Goal: Register for event/course

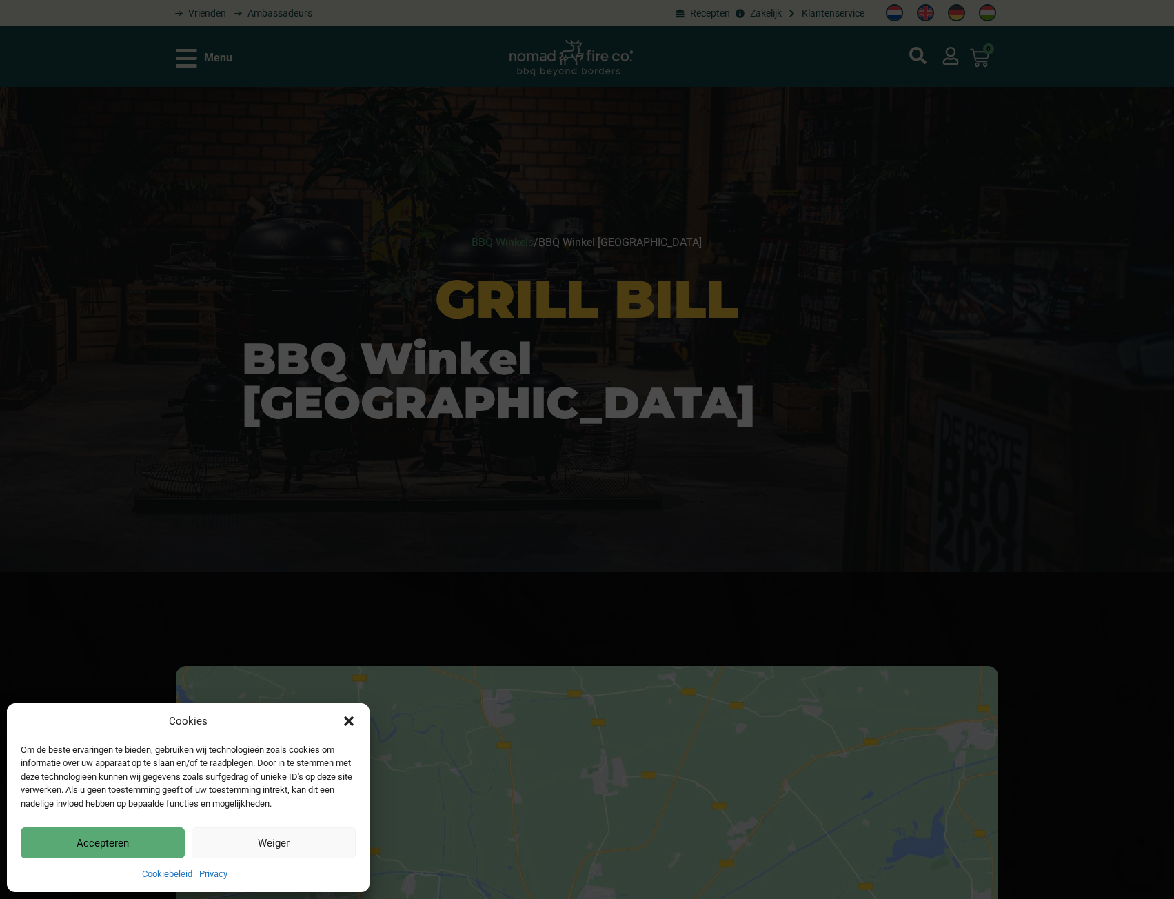
click at [258, 855] on button "Weiger" at bounding box center [274, 842] width 164 height 31
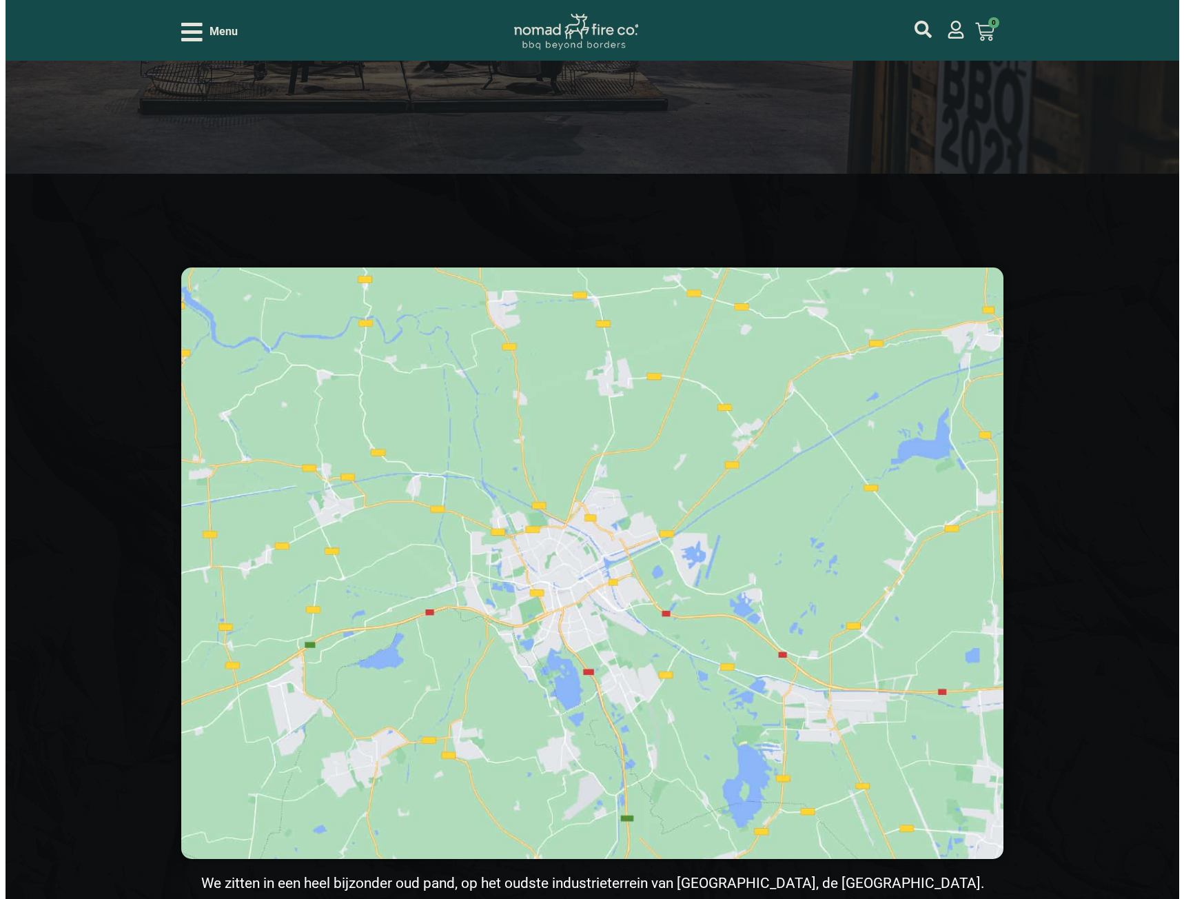
scroll to position [207, 0]
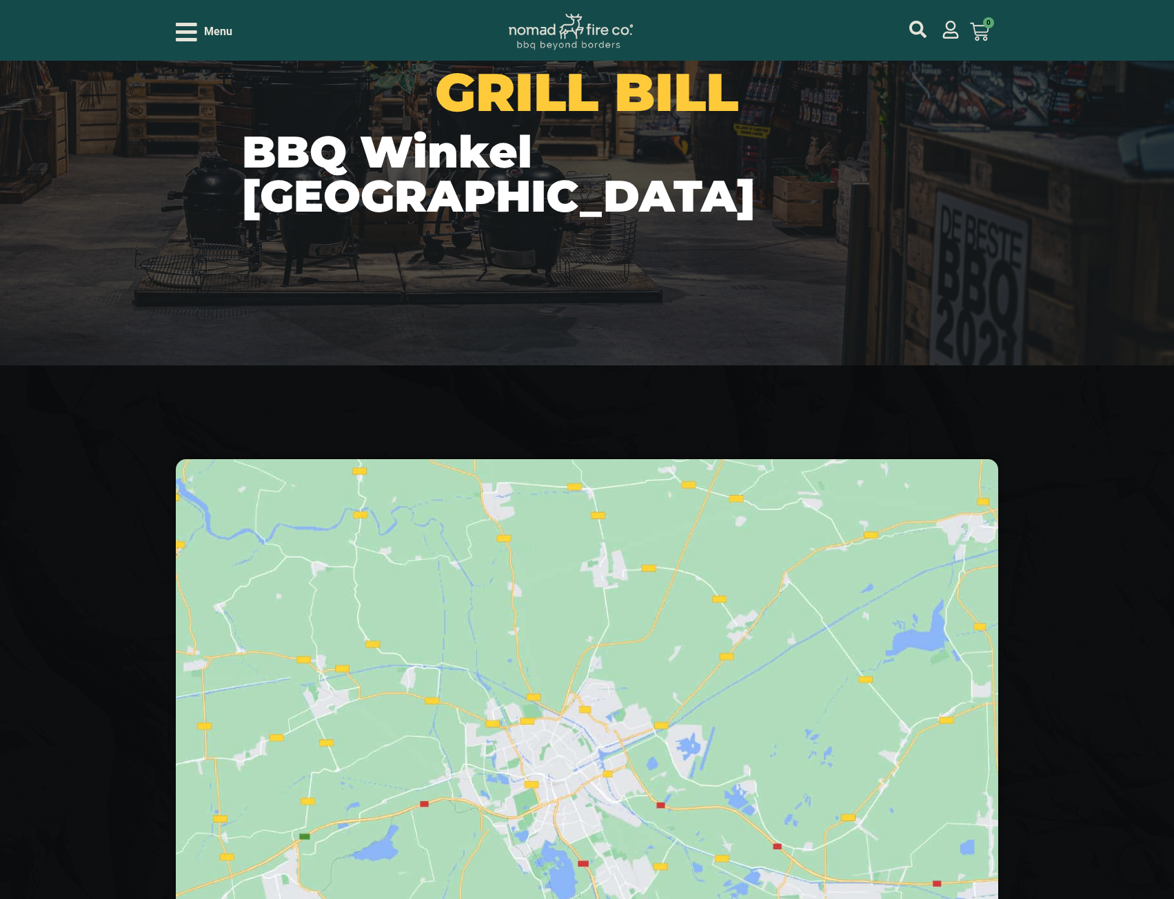
click at [201, 33] on div "Menu" at bounding box center [204, 32] width 57 height 24
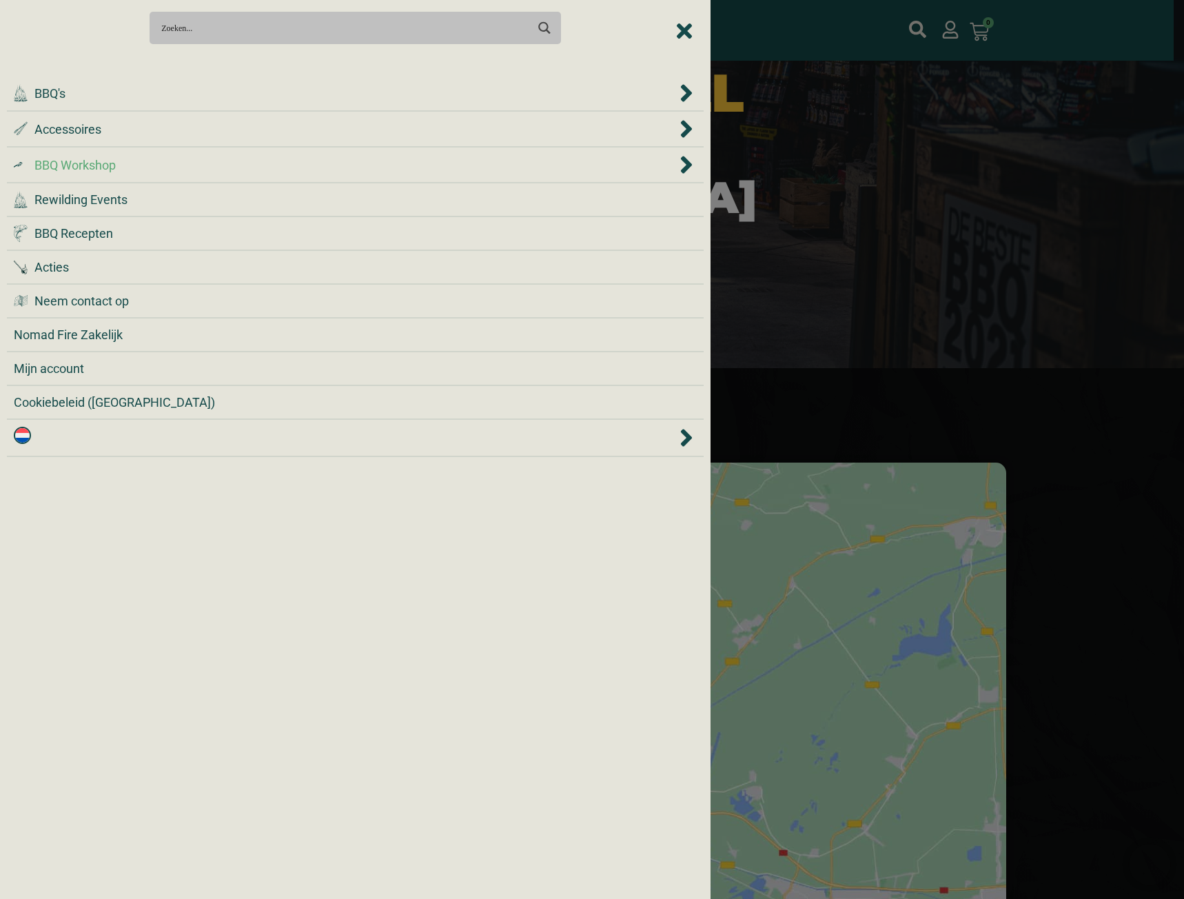
click at [89, 176] on li ".cls-1 { fill: #042e2c; } BBQ Workshop" at bounding box center [355, 166] width 697 height 36
click at [90, 169] on span "BBQ Workshop" at bounding box center [74, 165] width 81 height 19
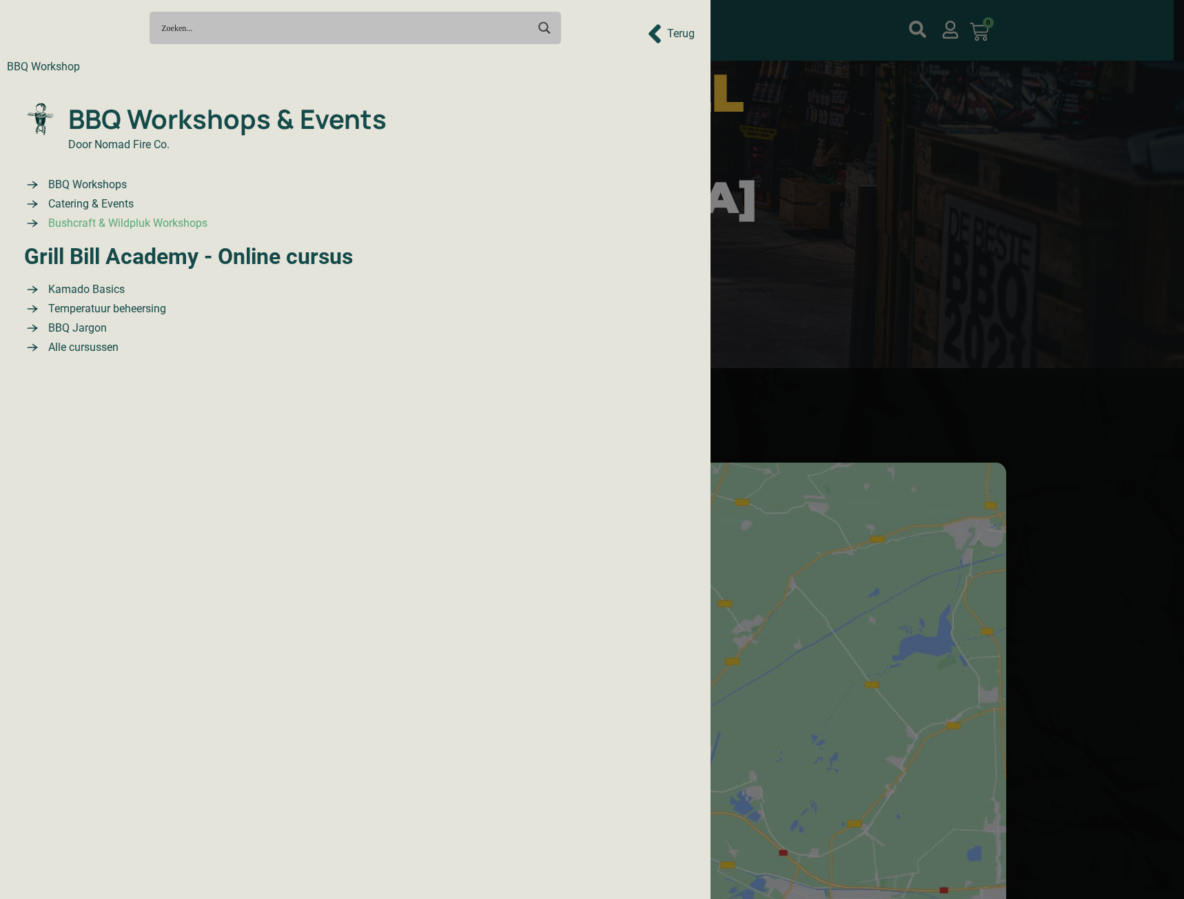
click at [101, 224] on span "Bushcraft & Wildpluk Workshops" at bounding box center [126, 223] width 163 height 17
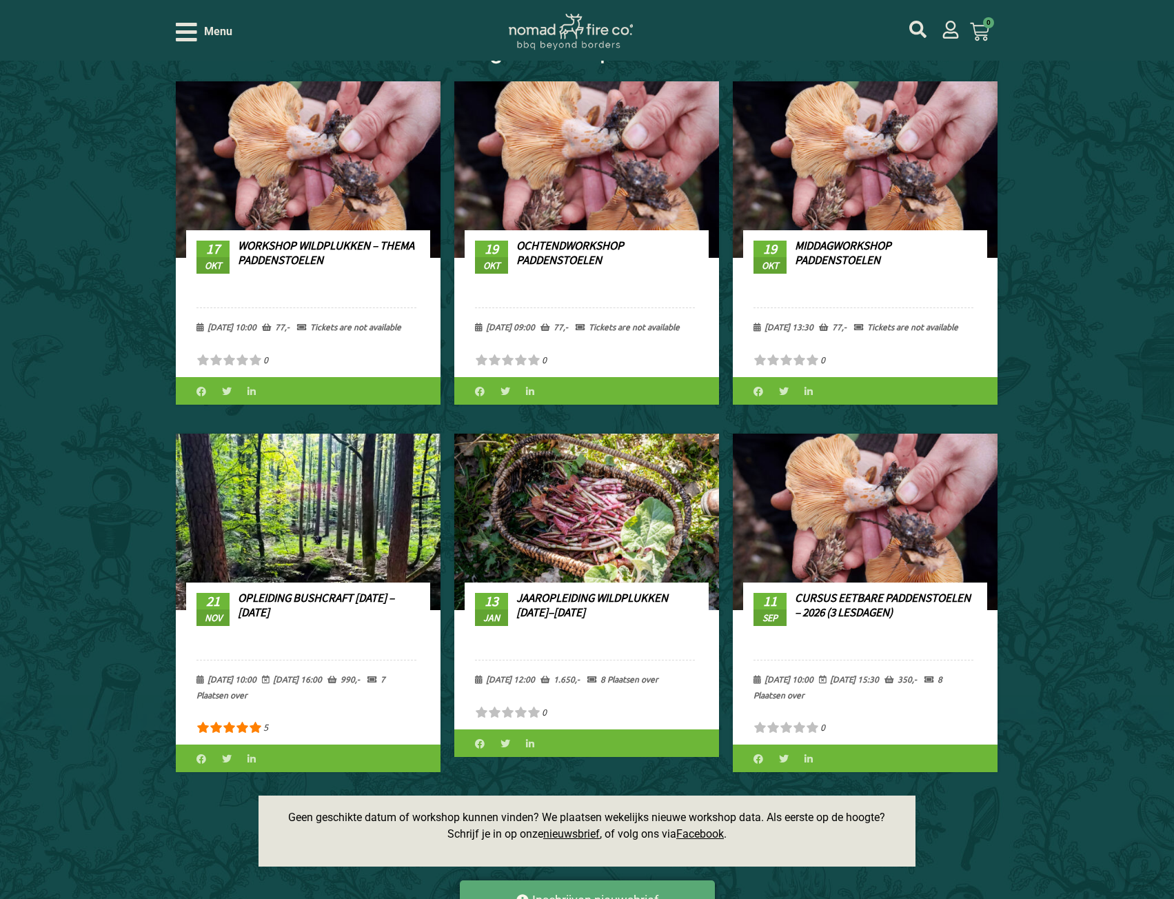
scroll to position [827, 0]
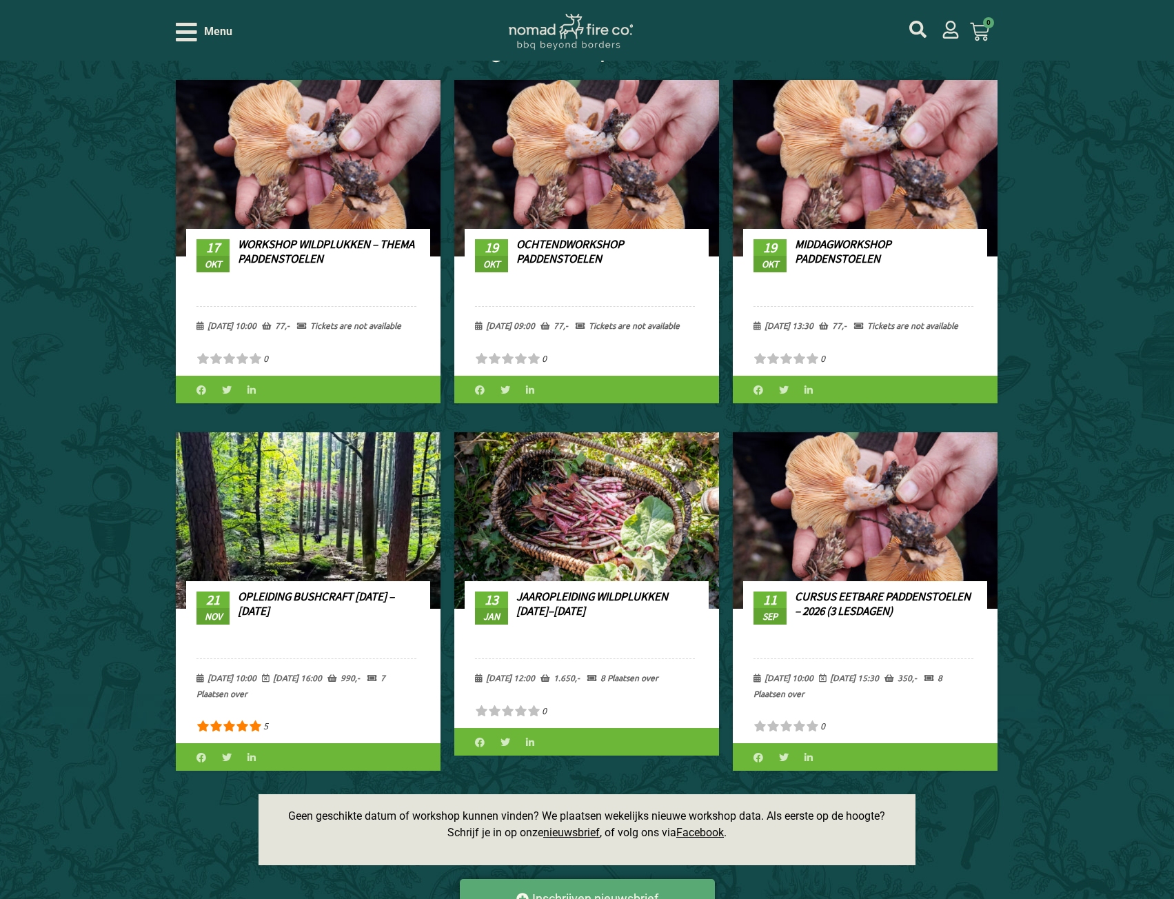
click at [827, 250] on link "Middagworkshop Paddenstoelen" at bounding box center [843, 250] width 97 height 29
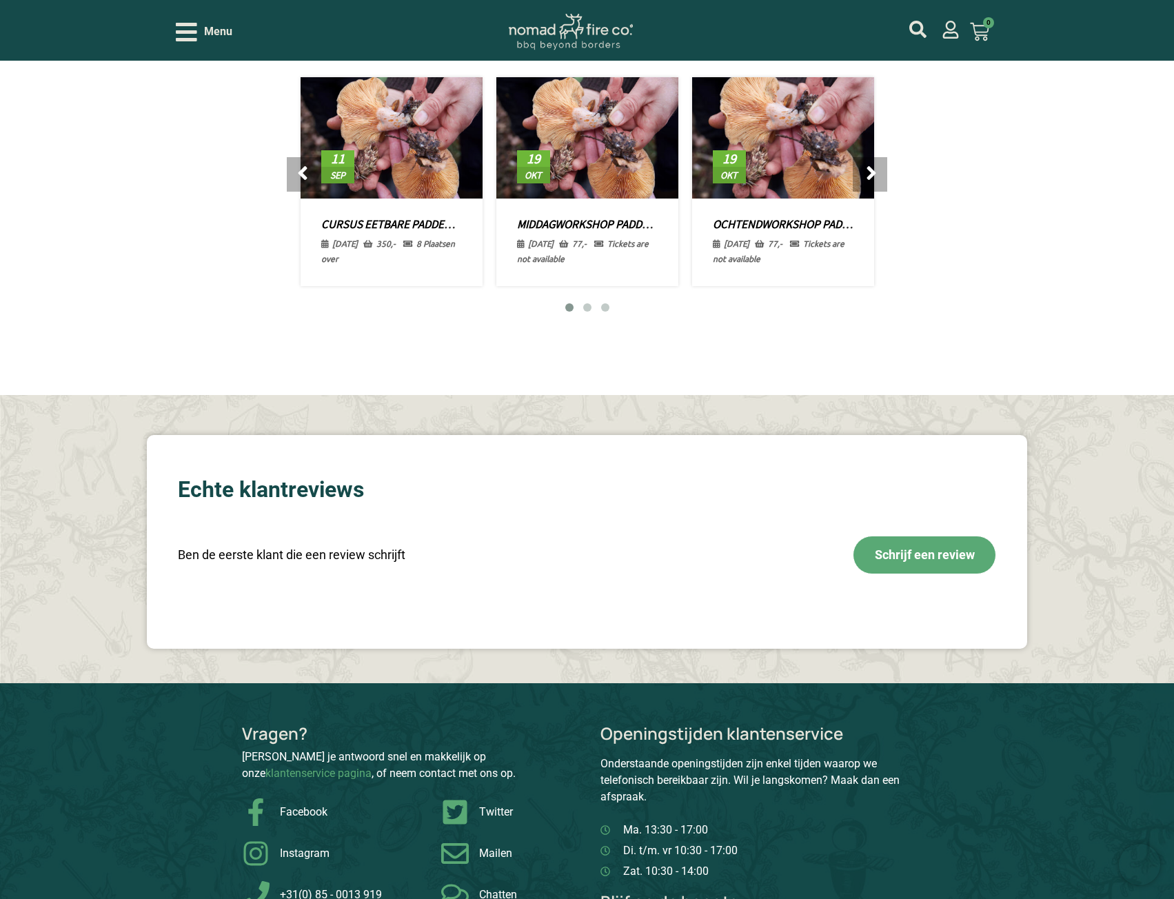
scroll to position [2275, 0]
